Goal: Task Accomplishment & Management: Manage account settings

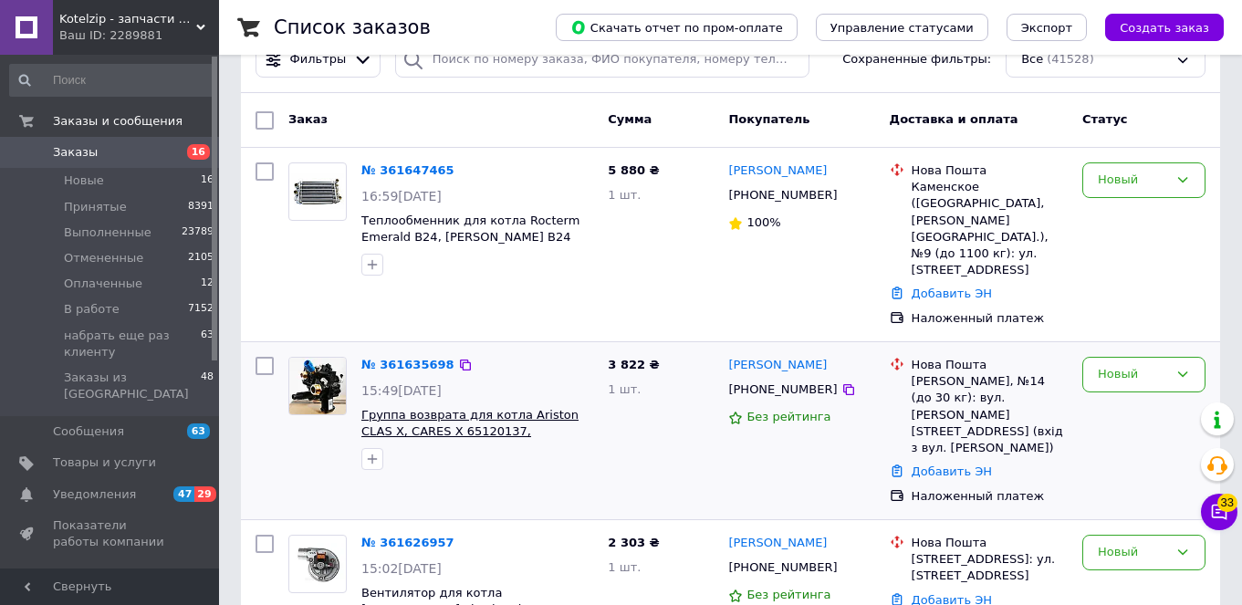
scroll to position [297, 0]
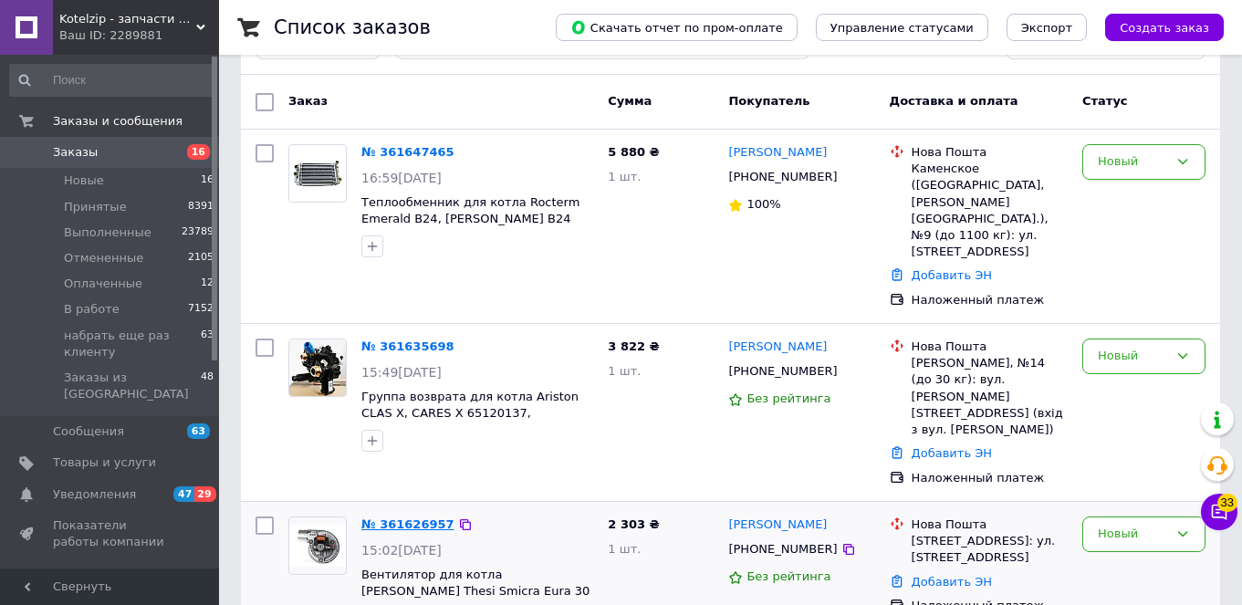
click at [413, 517] on link "№ 361626957" at bounding box center [407, 524] width 93 height 14
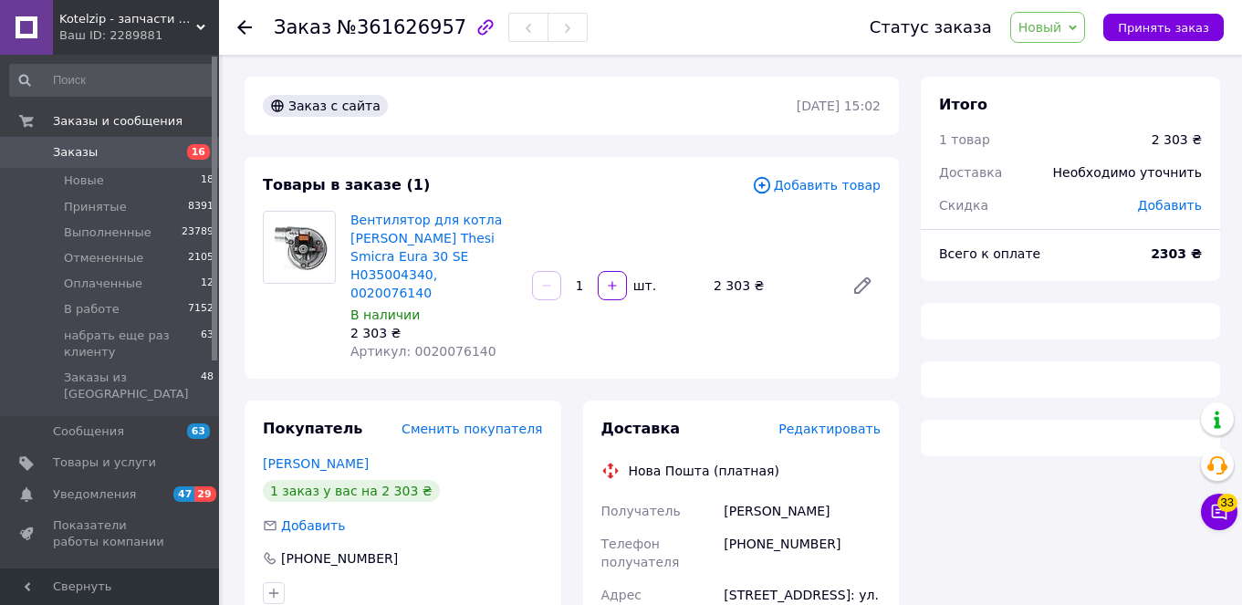
scroll to position [389, 0]
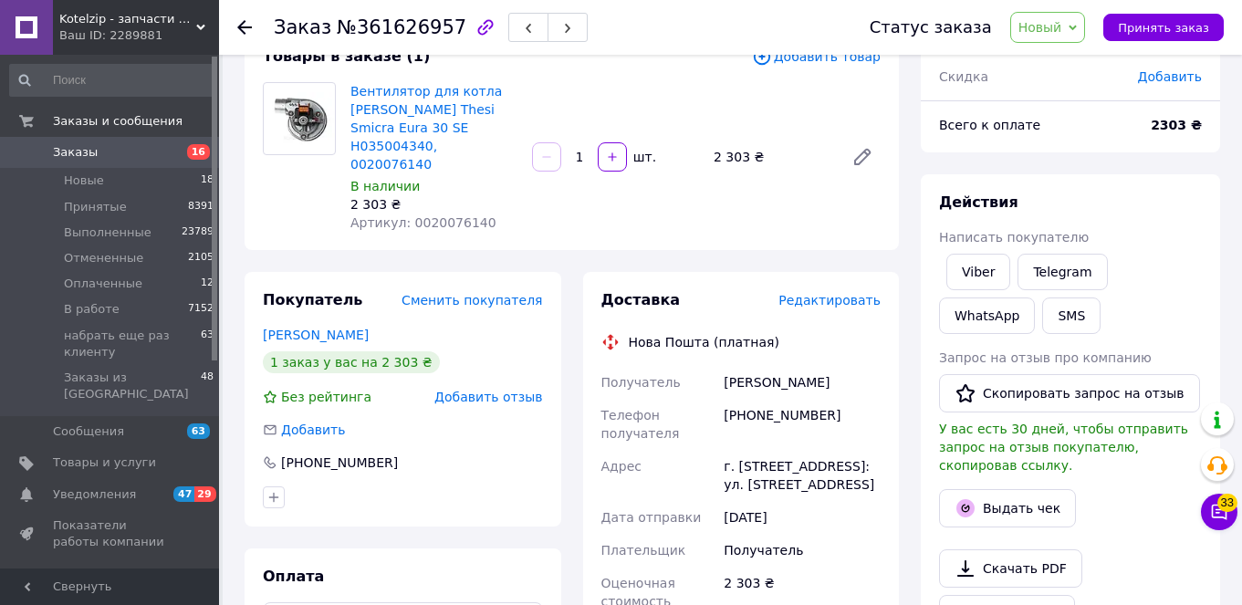
scroll to position [341, 0]
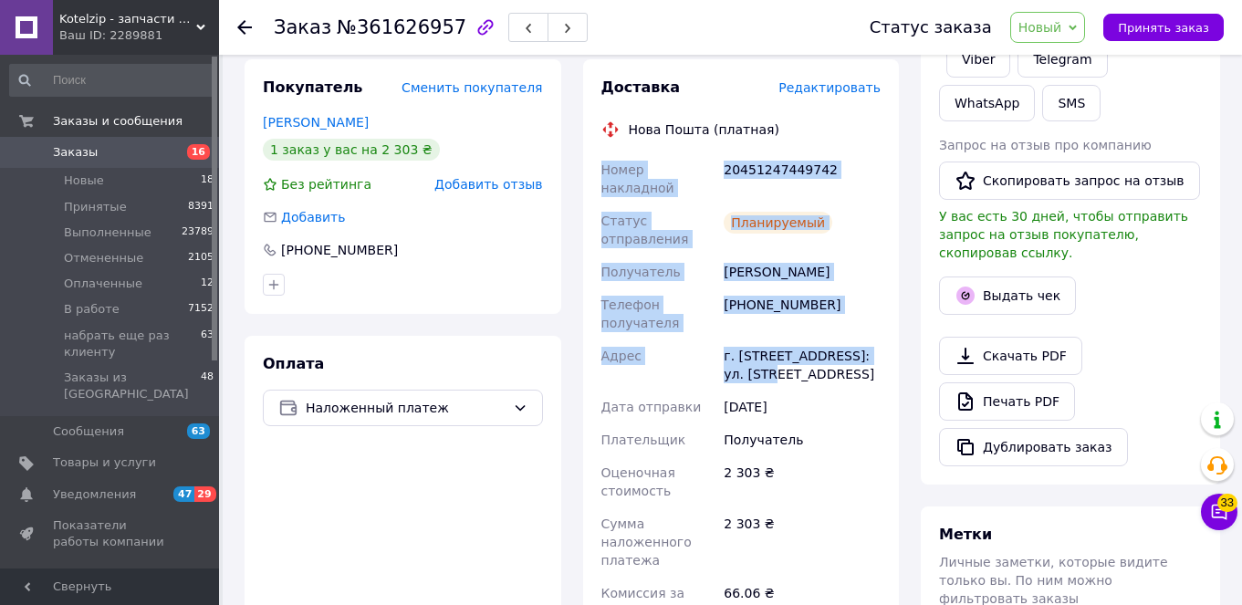
drag, startPoint x: 603, startPoint y: 152, endPoint x: 752, endPoint y: 341, distance: 240.4
click at [752, 341] on div "Номер накладной 20451247449742 Статус отправления Планируемый Получатель [PERSO…" at bounding box center [741, 468] width 287 height 631
copy div "Номер накладной 20451247449742 Статус отправления Планируемый Получатель [PERSO…"
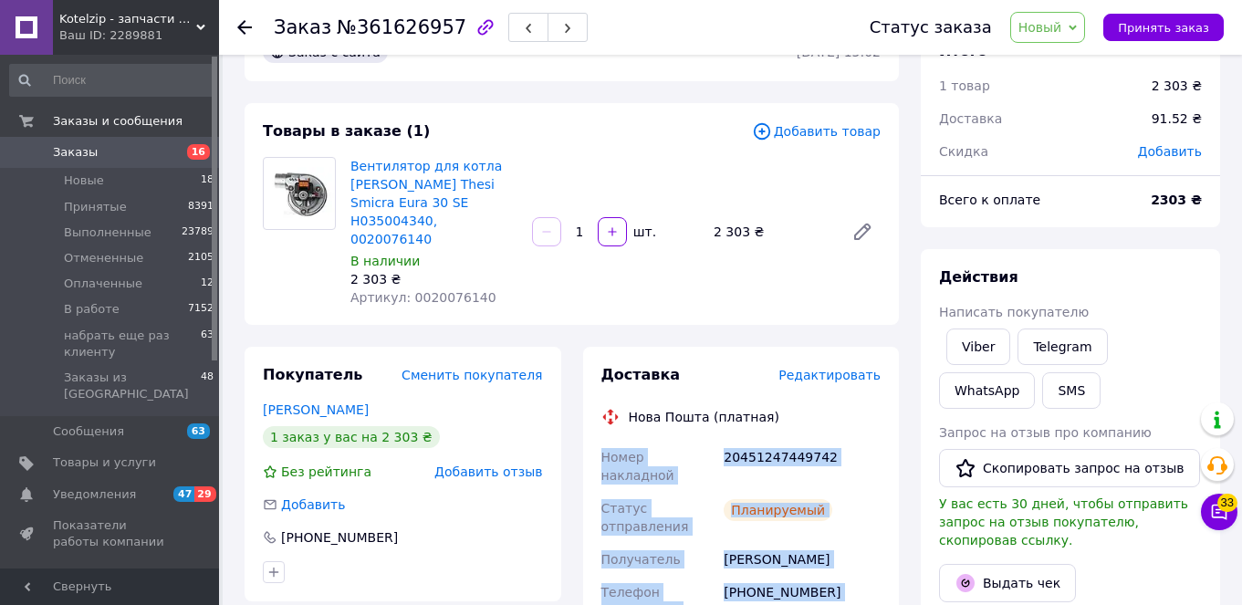
scroll to position [0, 0]
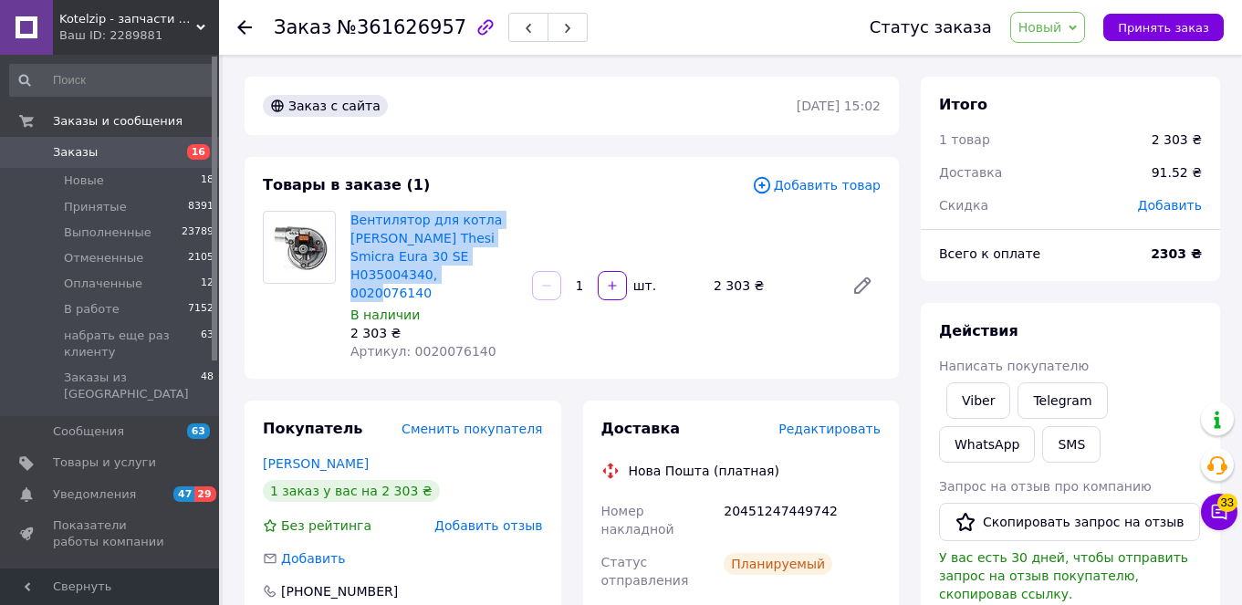
drag, startPoint x: 345, startPoint y: 211, endPoint x: 433, endPoint y: 266, distance: 103.3
click at [433, 266] on div "Вентилятор для котла [PERSON_NAME] Thesi Smicra Eura 30 SE H035004340, 00200761…" at bounding box center [434, 285] width 182 height 157
copy link "Вентилятор для котла [PERSON_NAME] Thesi Smicra Eura 30 SE H035004340, 00200761…"
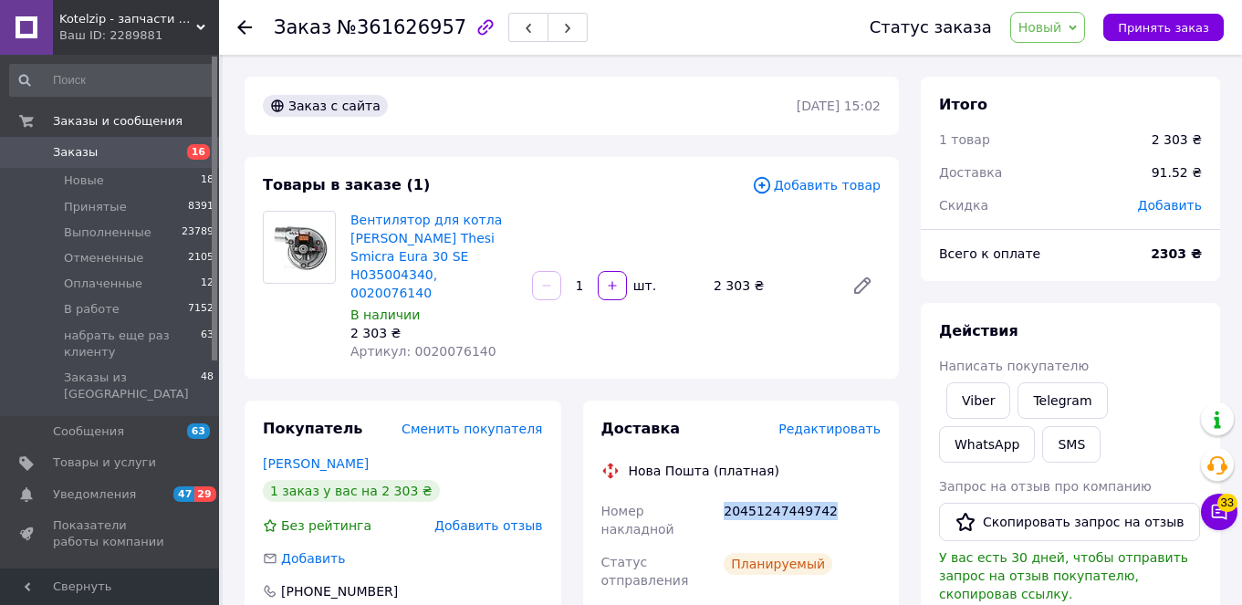
drag, startPoint x: 724, startPoint y: 491, endPoint x: 839, endPoint y: 491, distance: 115.0
click at [839, 495] on div "20451247449742" at bounding box center [802, 520] width 164 height 51
copy div "20451247449742"
drag, startPoint x: 1079, startPoint y: 22, endPoint x: 1078, endPoint y: 31, distance: 9.2
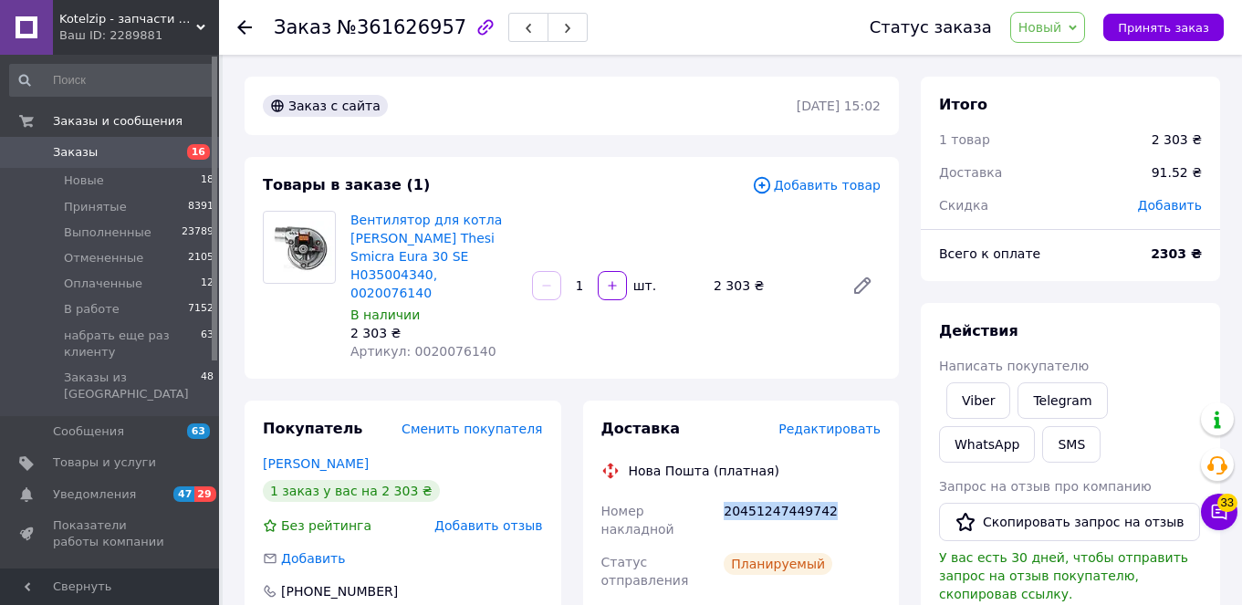
click at [1079, 23] on div "Новый Принят Выполнен Отменен Оплаченный В работе набрать еще раз клиенту" at bounding box center [1048, 27] width 76 height 31
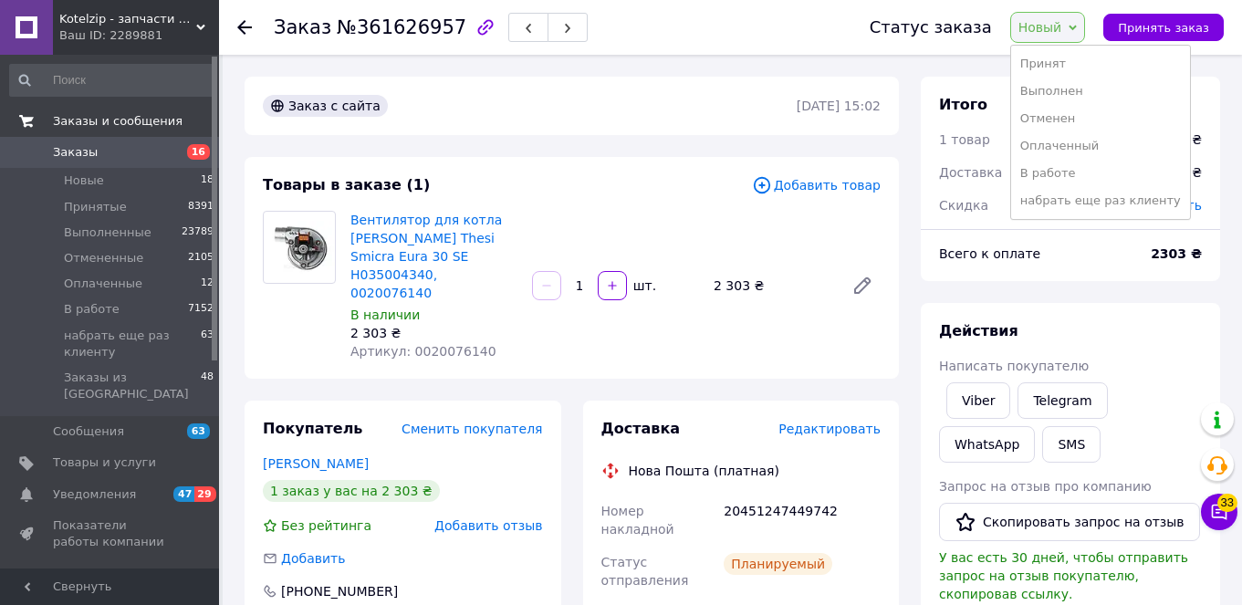
drag, startPoint x: 1071, startPoint y: 59, endPoint x: 183, endPoint y: 128, distance: 891.4
click at [1070, 59] on li "Принят" at bounding box center [1100, 63] width 179 height 27
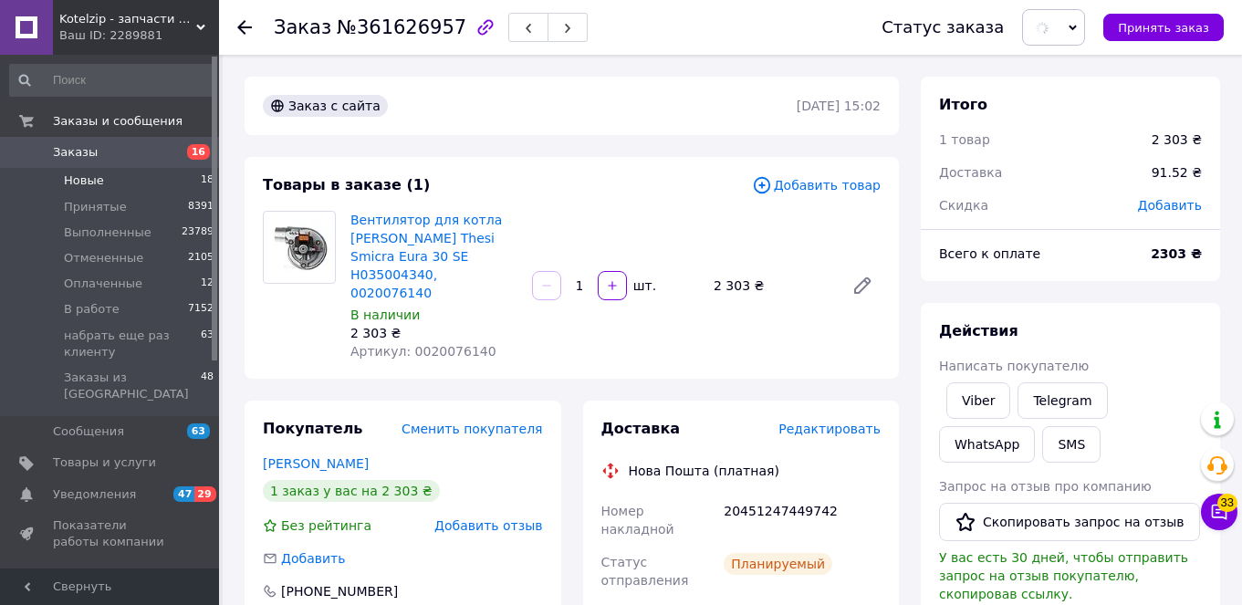
click at [82, 181] on span "Новые" at bounding box center [84, 180] width 40 height 16
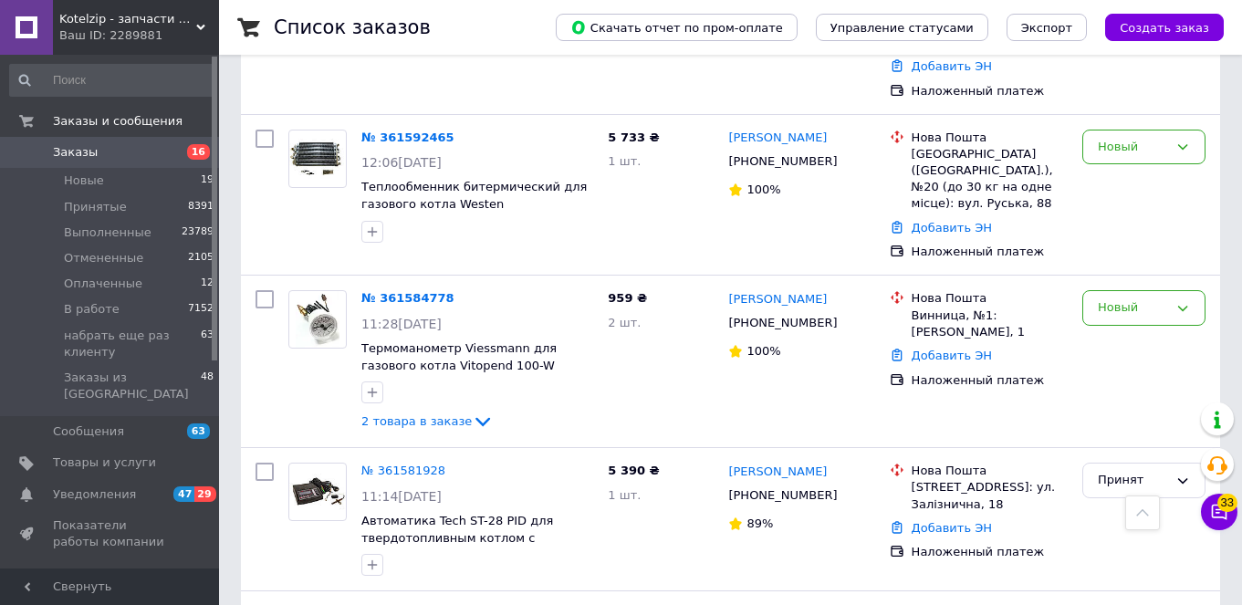
scroll to position [2561, 0]
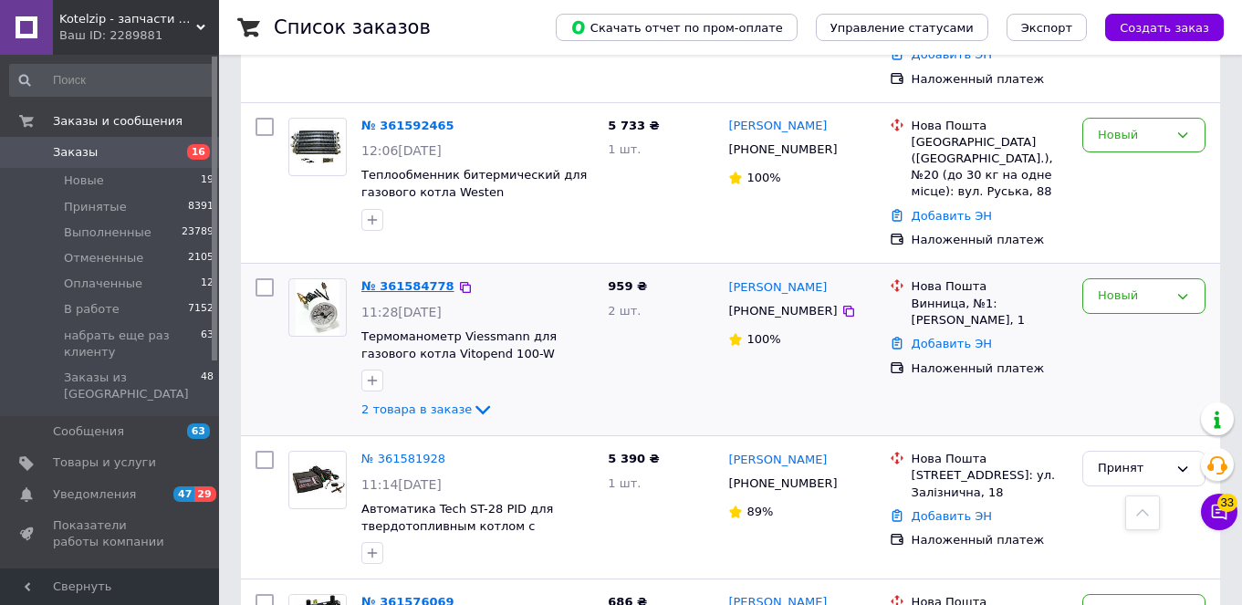
click at [401, 279] on link "№ 361584778" at bounding box center [407, 286] width 93 height 14
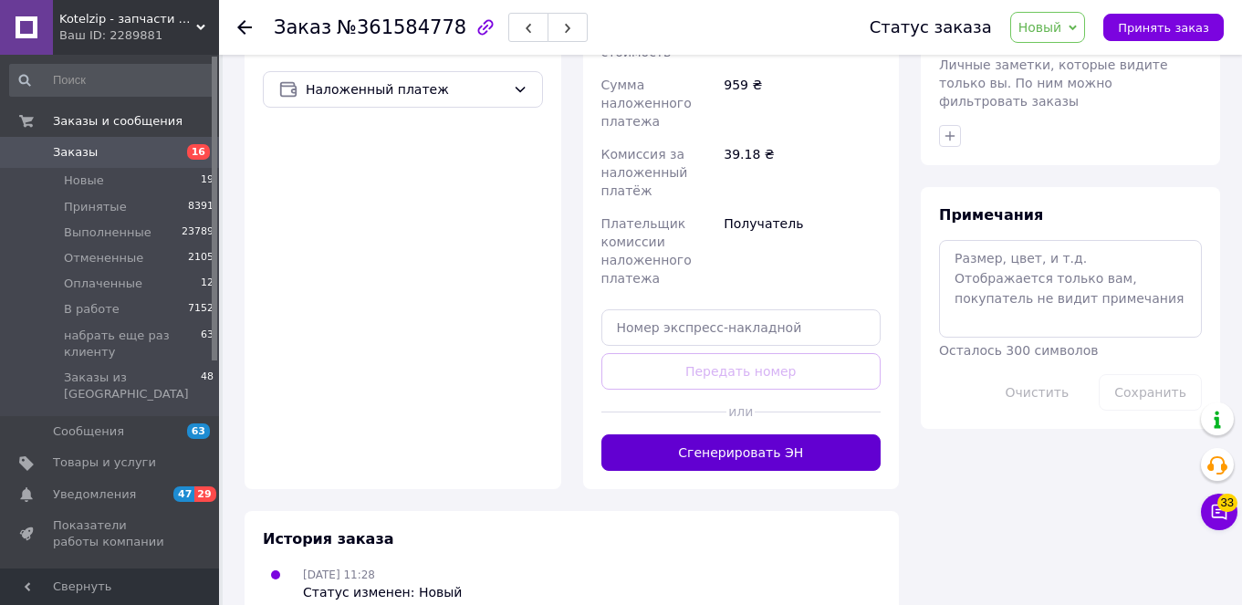
click at [723, 434] on button "Сгенерировать ЭН" at bounding box center [741, 452] width 280 height 37
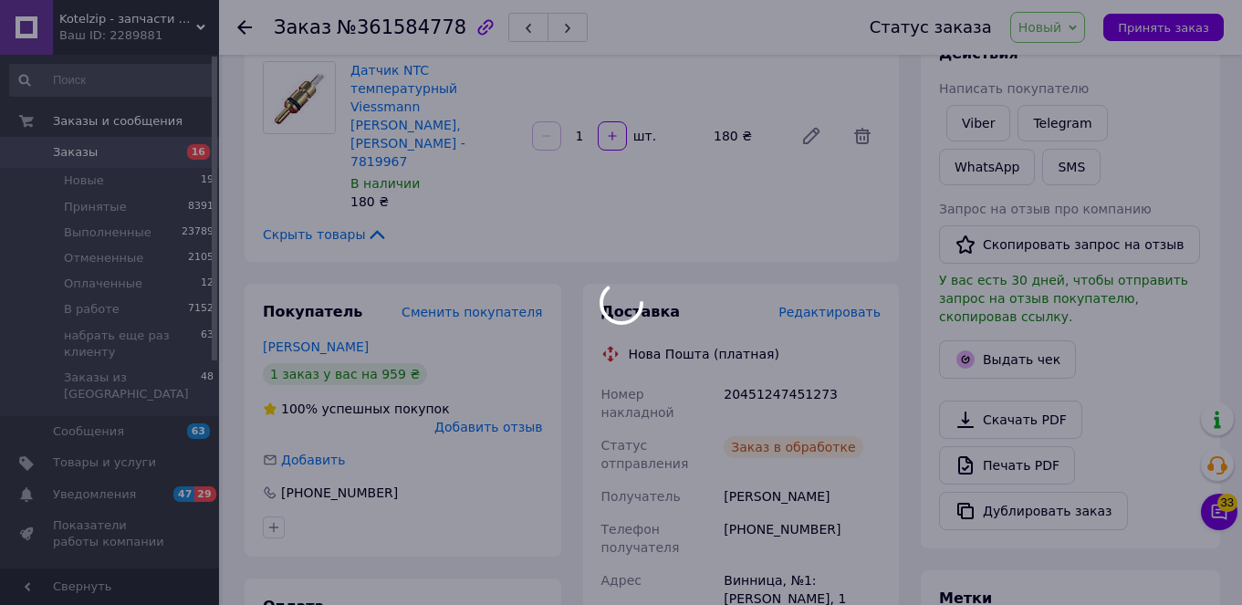
scroll to position [432, 0]
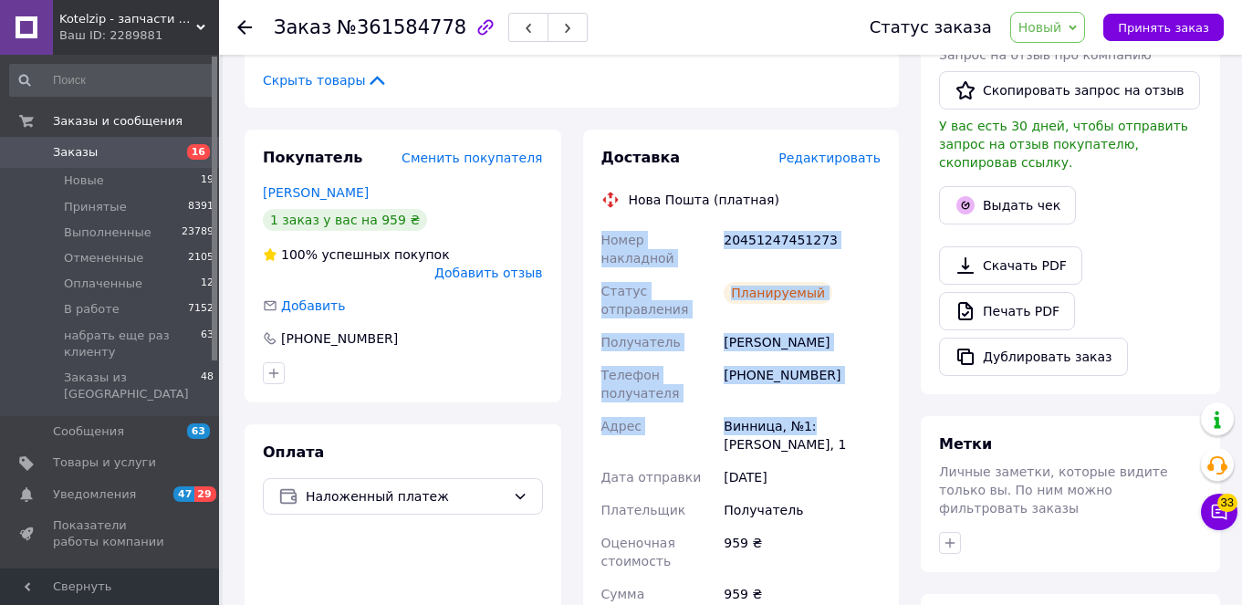
drag, startPoint x: 601, startPoint y: 202, endPoint x: 812, endPoint y: 372, distance: 271.2
click at [810, 373] on div "Номер накладной 20451247451273 Статус отправления Планируемый Получатель [PERSO…" at bounding box center [741, 539] width 287 height 631
copy div "Номер накладной 20451247451273 Статус отправления Планируемый Получатель [PERSO…"
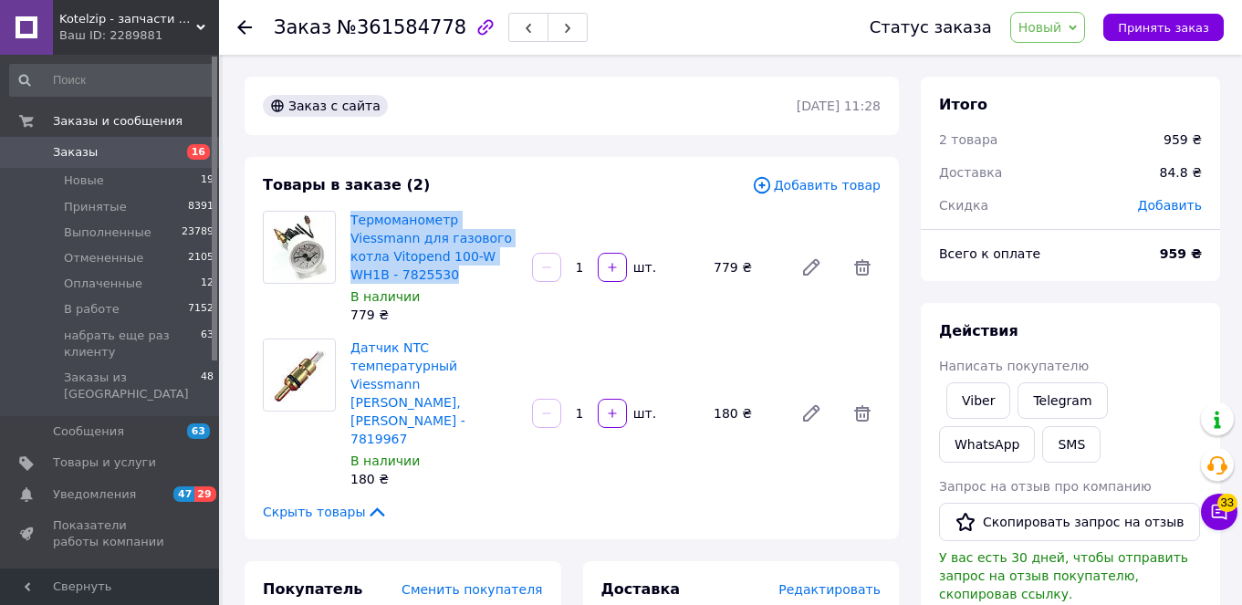
drag, startPoint x: 348, startPoint y: 213, endPoint x: 454, endPoint y: 284, distance: 127.6
click at [454, 284] on div "Термоманометр Viessmann для газового котла Vitopend 100-W WH1B - 7825530 В нали…" at bounding box center [434, 267] width 182 height 120
copy link "Термоманометр Viessmann для газового котла Vitopend 100-W WH1B - 7825530"
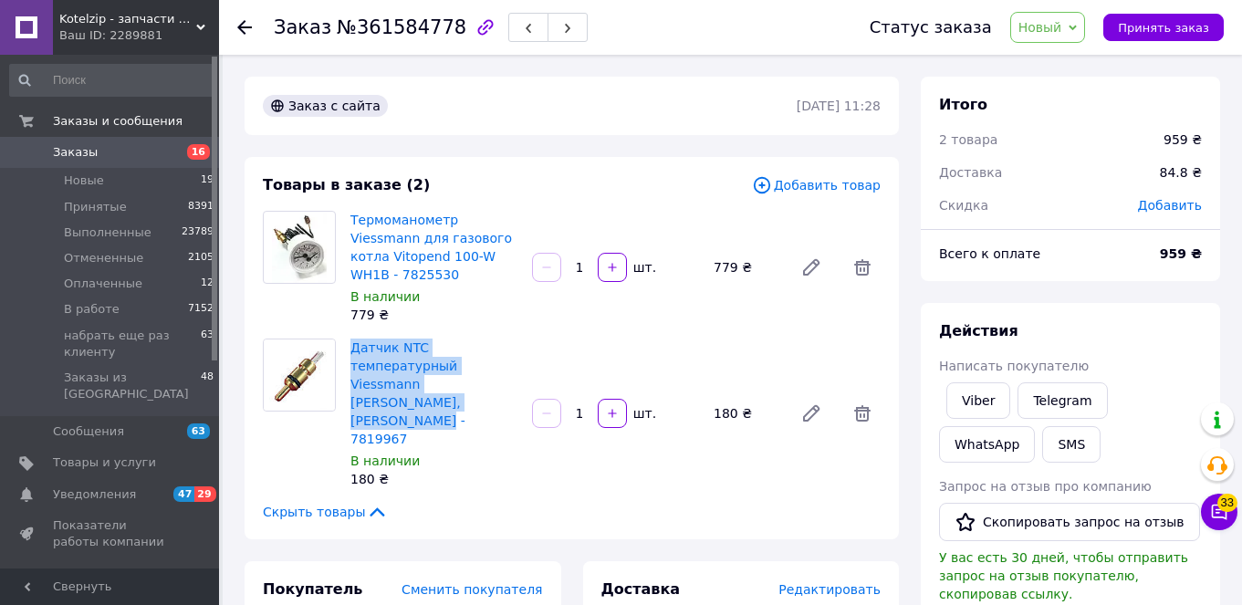
drag, startPoint x: 346, startPoint y: 342, endPoint x: 456, endPoint y: 401, distance: 124.9
click at [454, 394] on div "Датчик NTC температурный Viessmann Vitopend, Vitodens - 7819967 В наличии 180 ₴" at bounding box center [434, 413] width 182 height 157
copy link "Датчик NTC температурный Viessmann [PERSON_NAME], [PERSON_NAME] - 7819967"
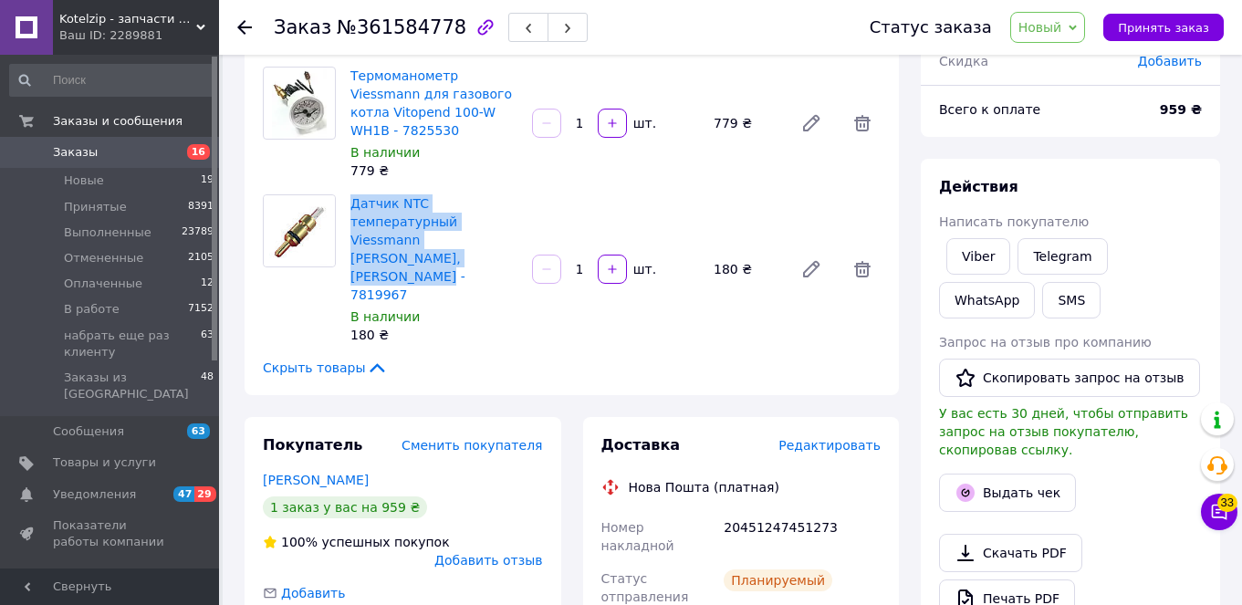
scroll to position [258, 0]
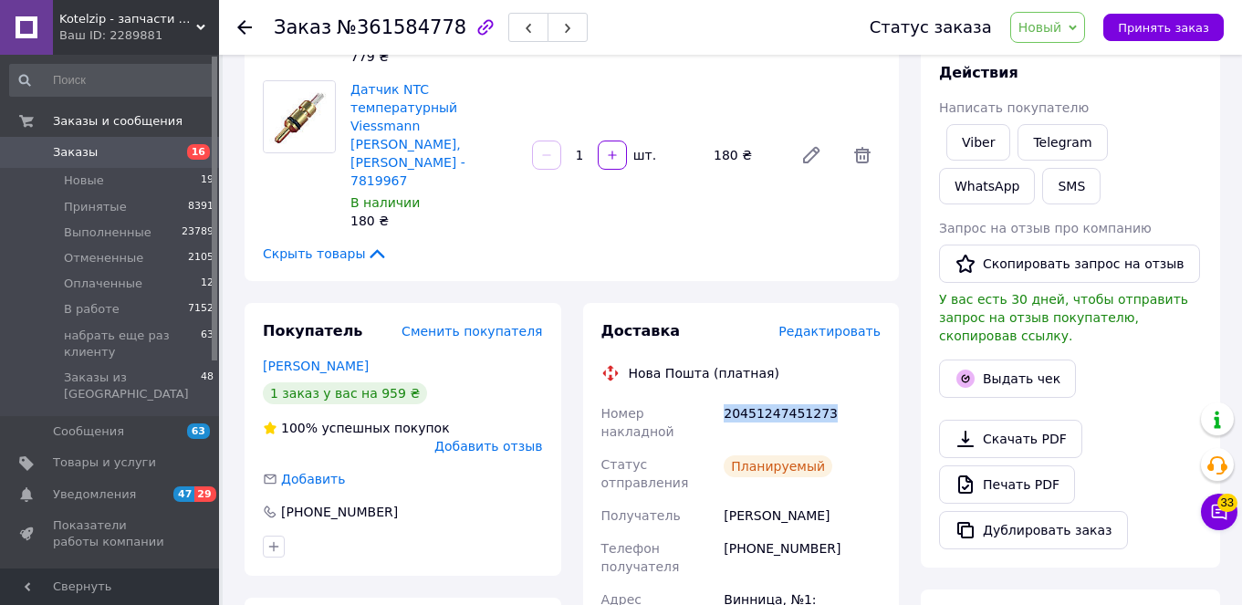
drag, startPoint x: 725, startPoint y: 378, endPoint x: 845, endPoint y: 373, distance: 119.6
click at [845, 397] on div "20451247451273" at bounding box center [802, 422] width 164 height 51
copy div "20451247451273"
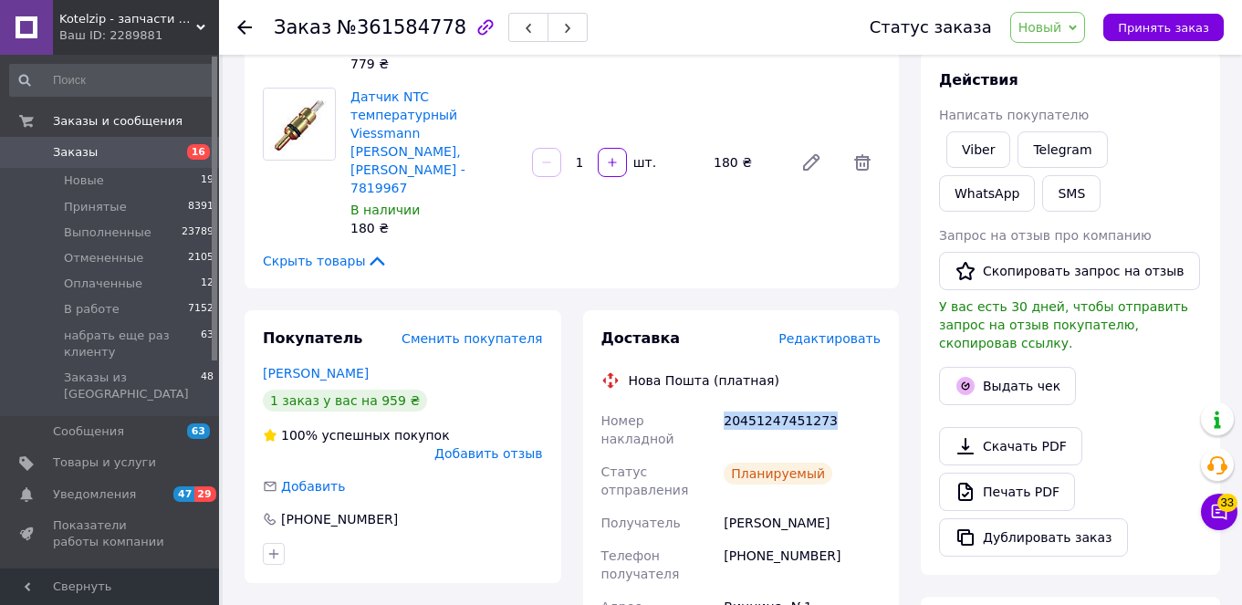
scroll to position [57, 0]
